Goal: Task Accomplishment & Management: Manage account settings

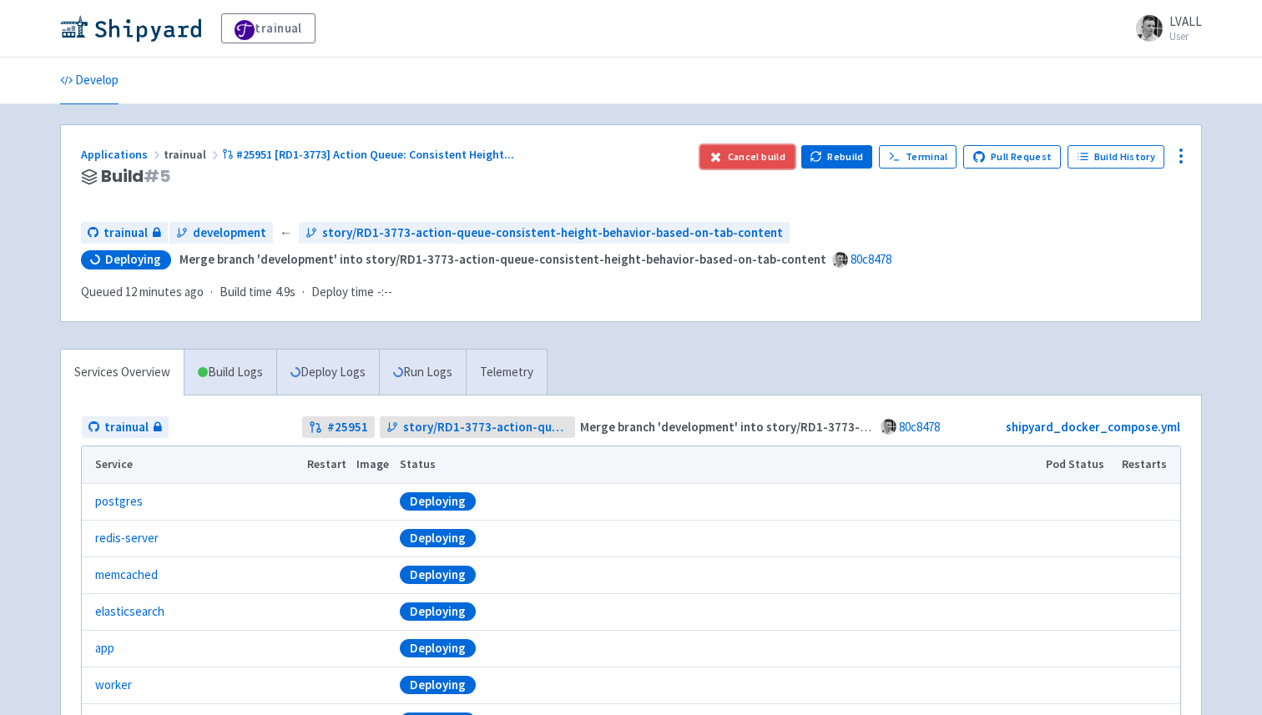
click at [766, 151] on button "Cancel build" at bounding box center [747, 156] width 94 height 23
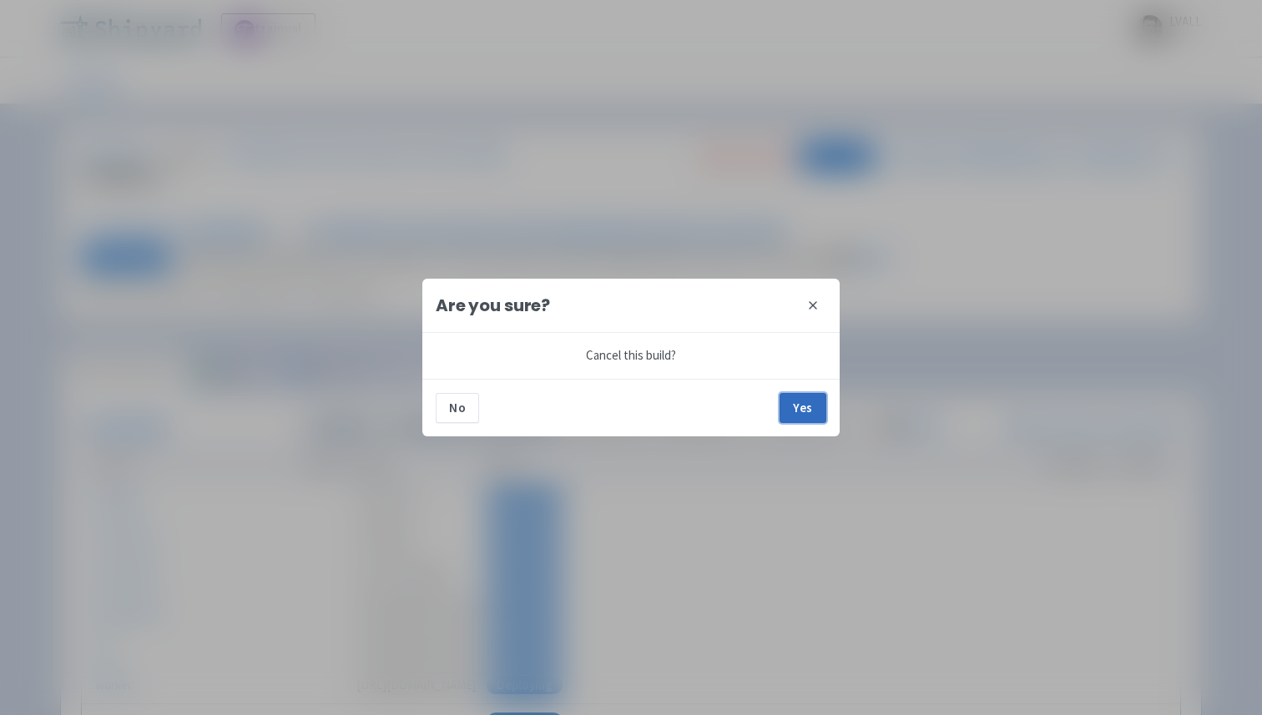
click at [789, 411] on button "Yes" at bounding box center [803, 408] width 47 height 30
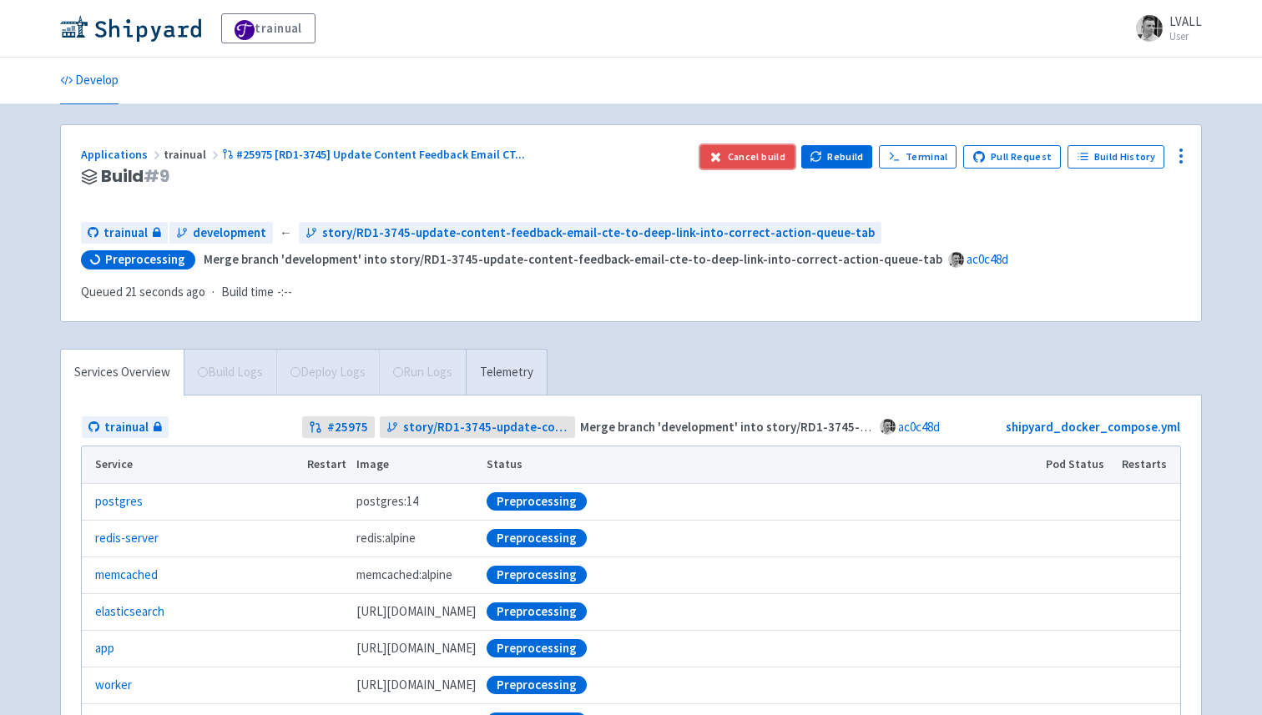
click at [770, 157] on button "Cancel build" at bounding box center [747, 156] width 94 height 23
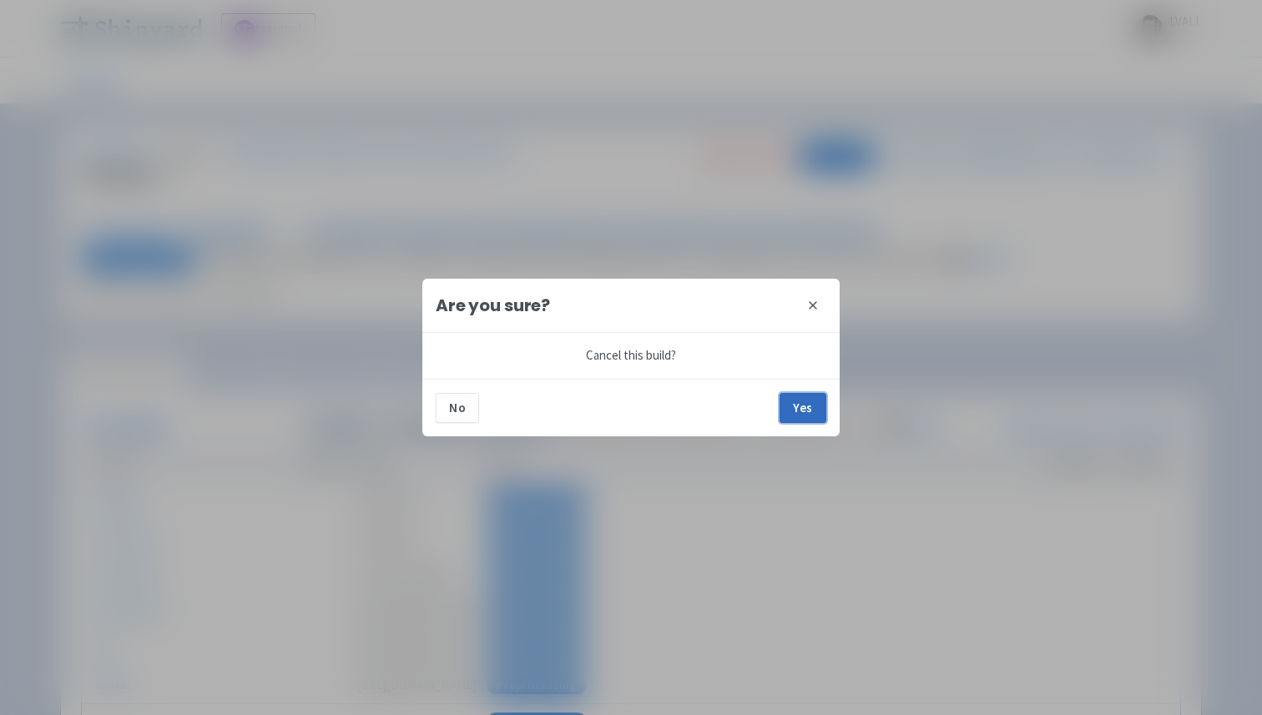
click at [805, 417] on button "Yes" at bounding box center [803, 408] width 47 height 30
